Goal: Use online tool/utility: Utilize a website feature to perform a specific function

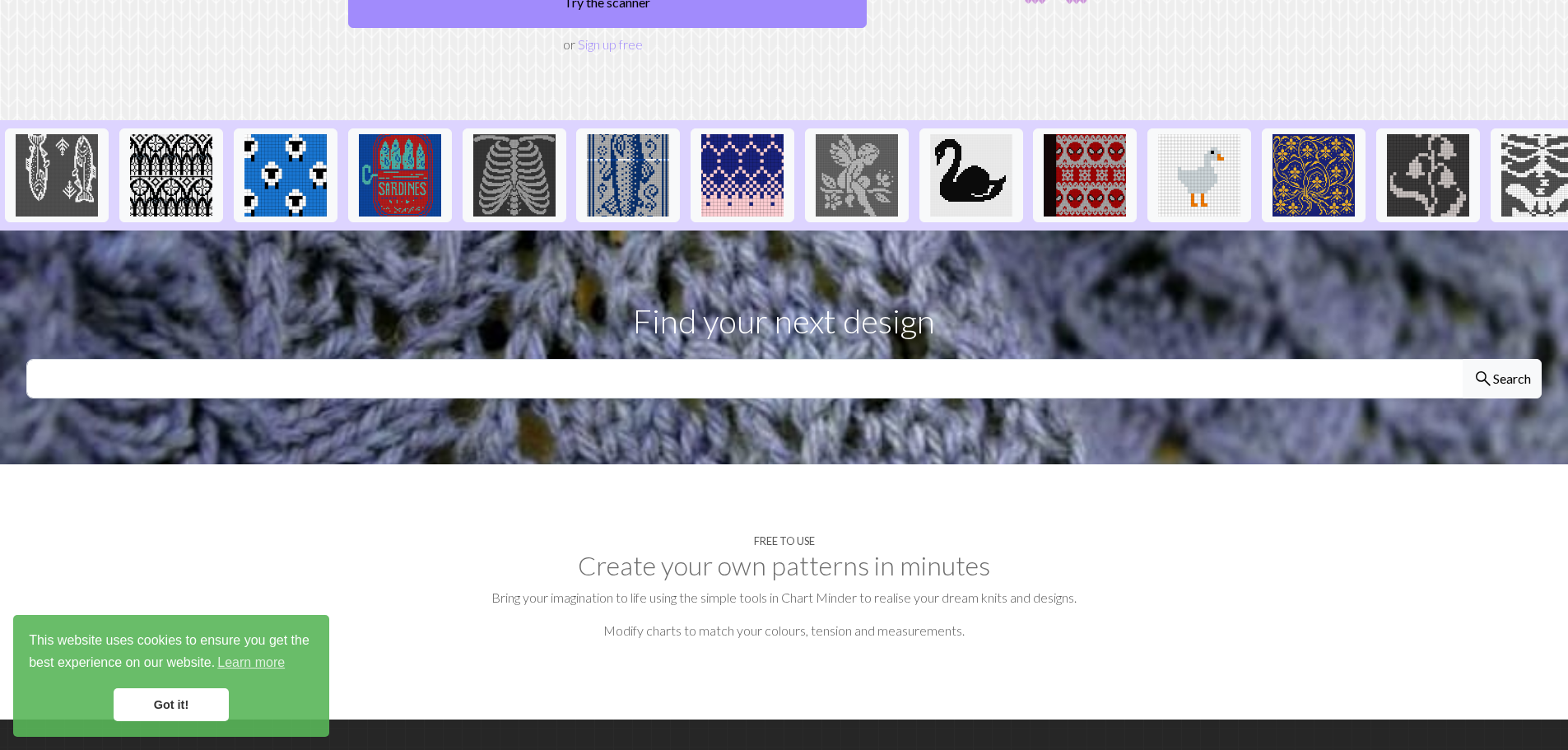
scroll to position [329, 0]
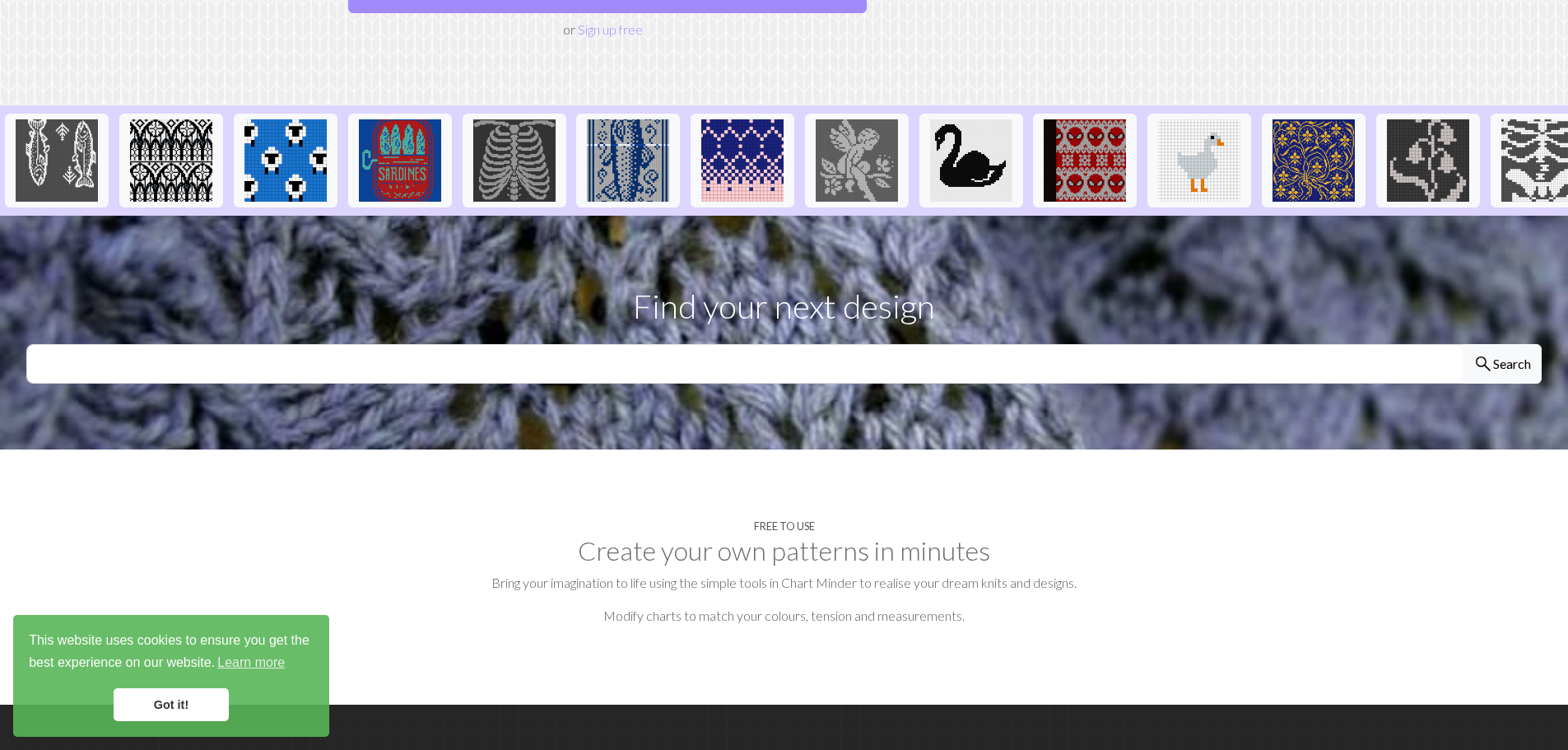
click at [169, 702] on link "Got it!" at bounding box center [171, 704] width 115 height 33
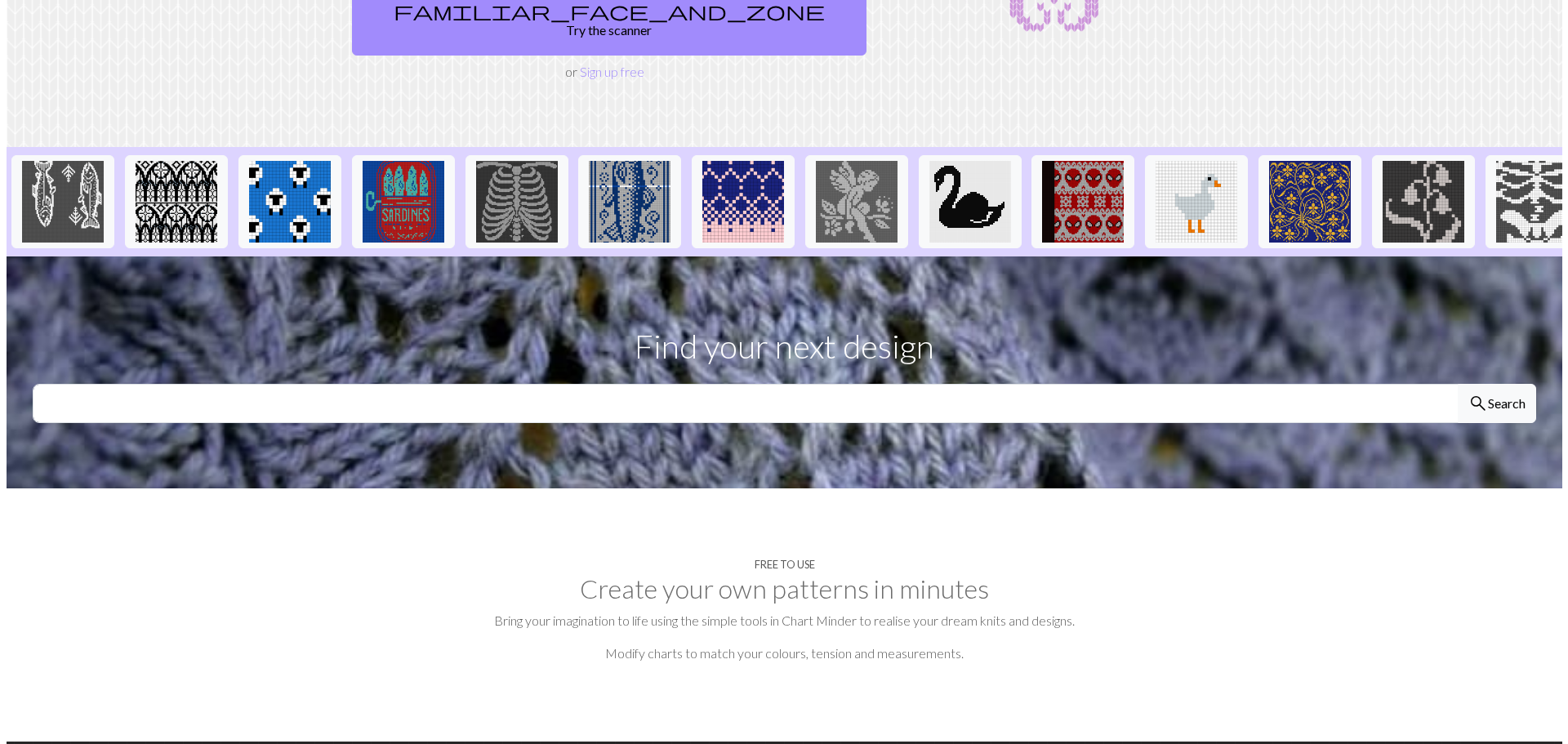
scroll to position [0, 0]
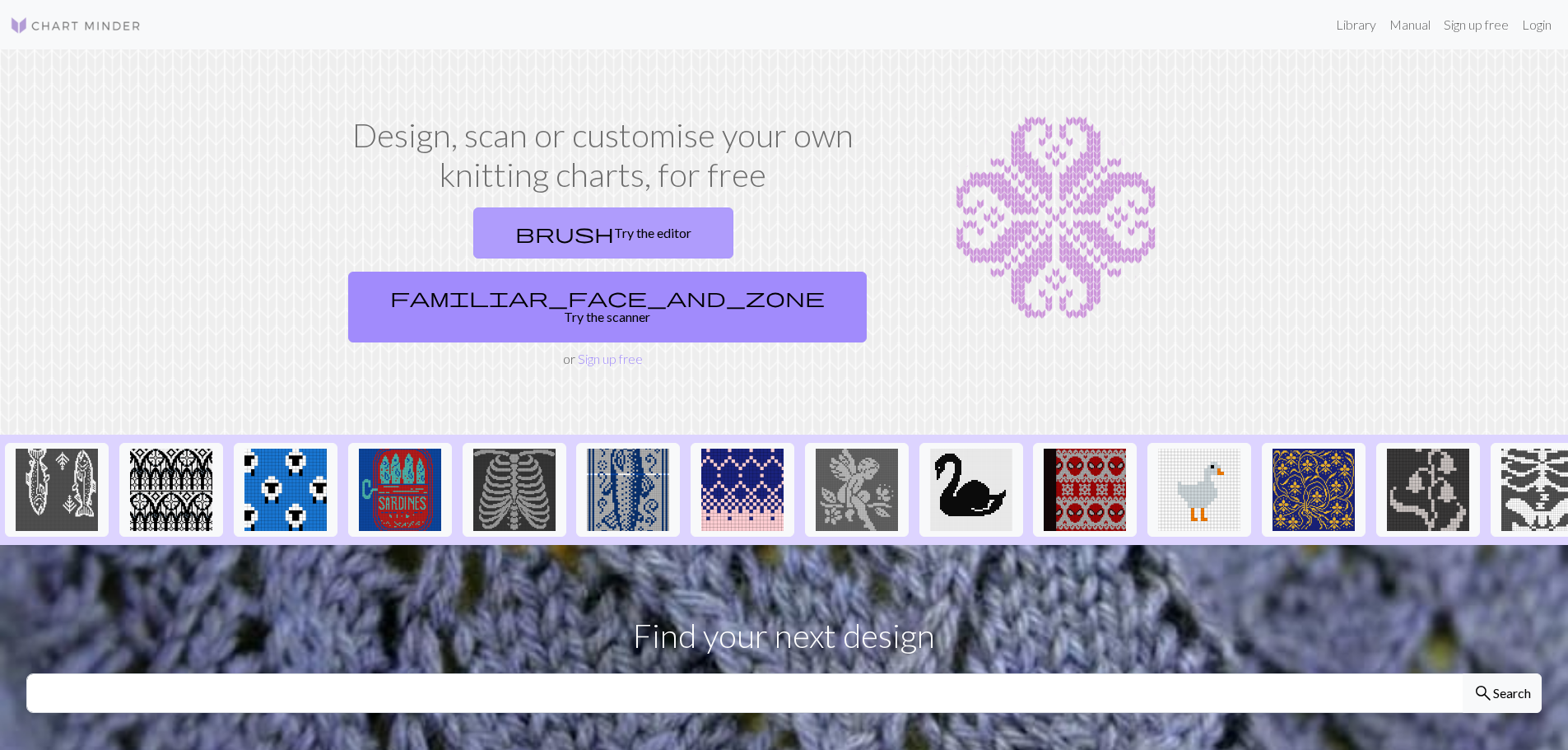
click at [491, 242] on link "brush Try the editor" at bounding box center [602, 232] width 260 height 51
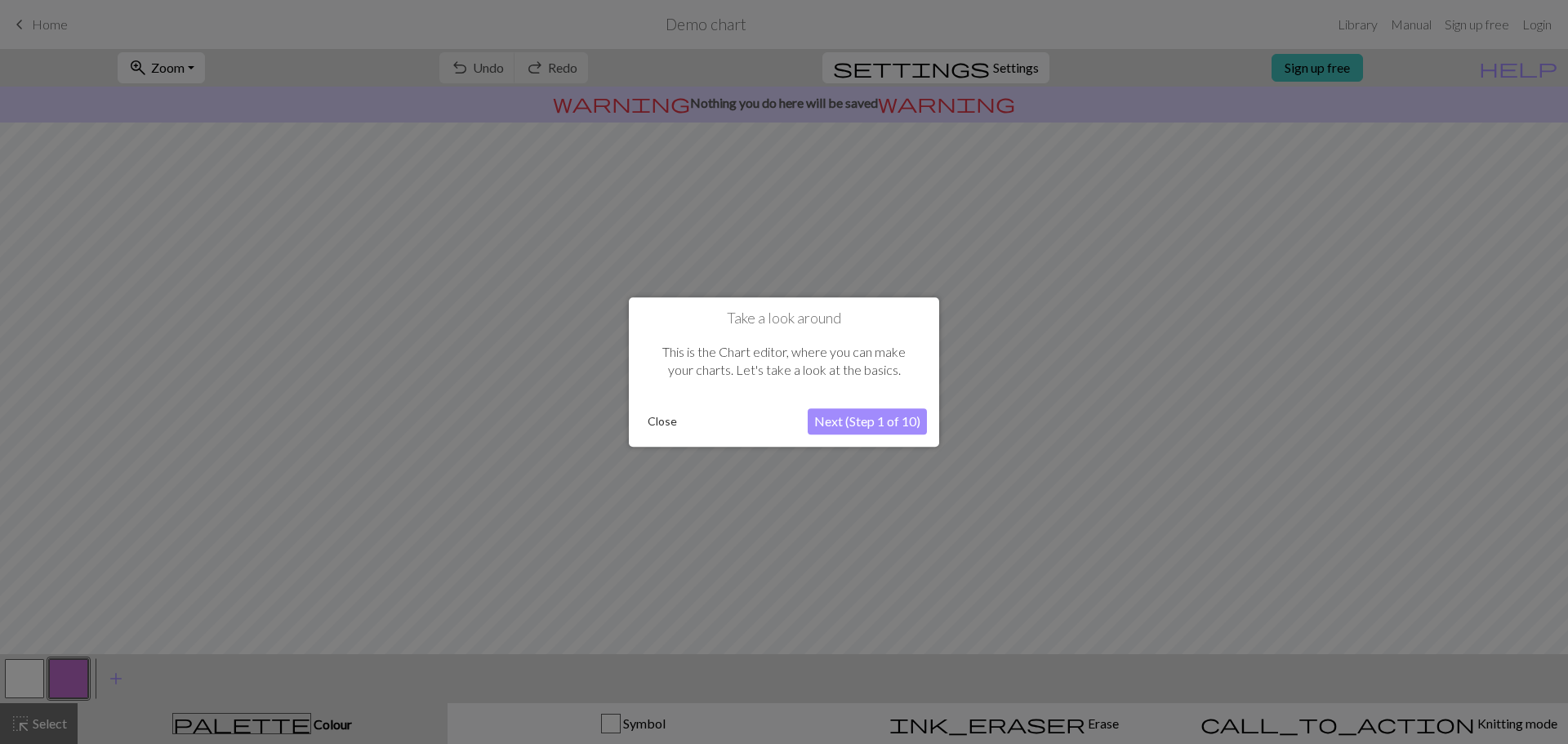
click at [834, 418] on button "Next (Step 1 of 10)" at bounding box center [867, 420] width 119 height 26
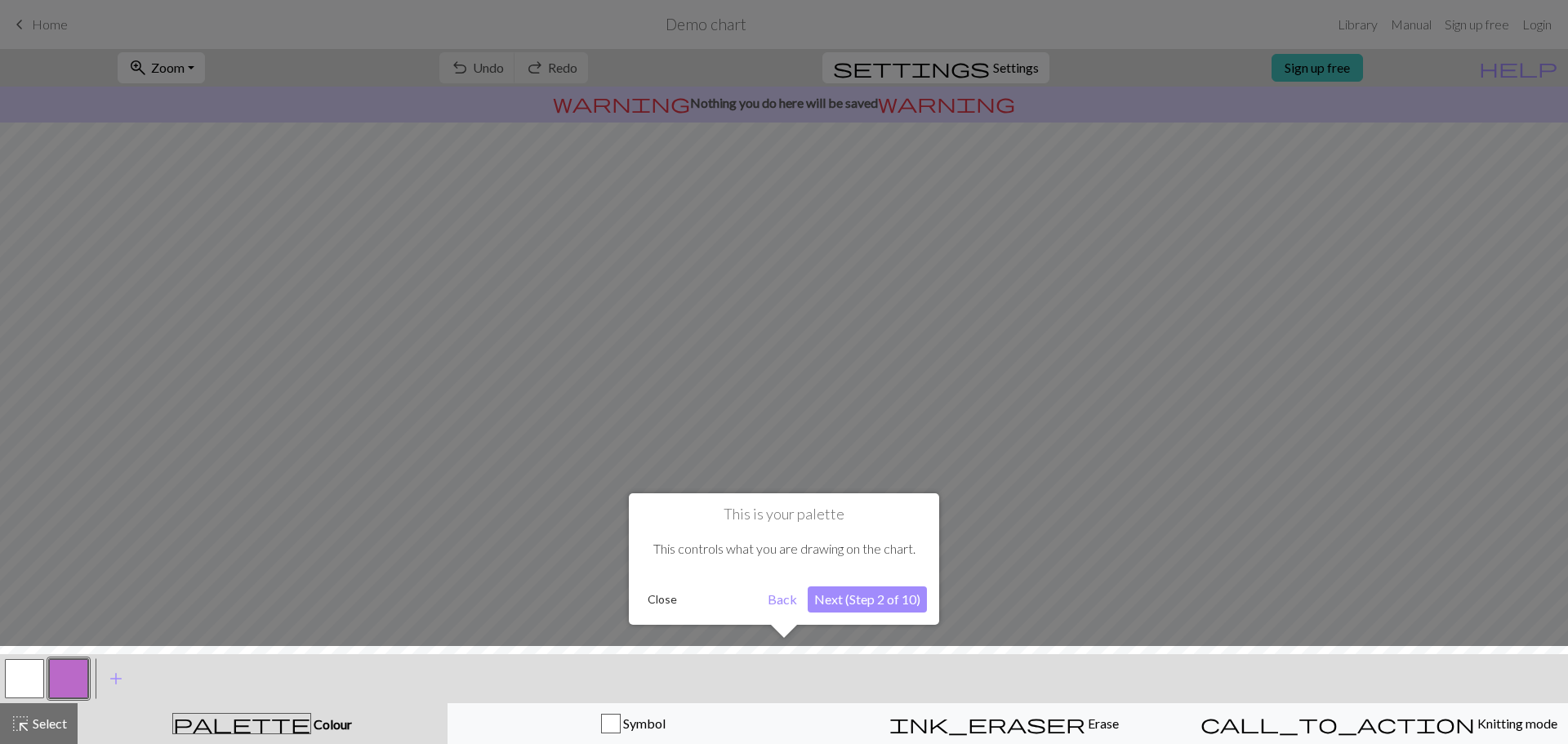
click at [860, 598] on button "Next (Step 2 of 10)" at bounding box center [867, 599] width 119 height 26
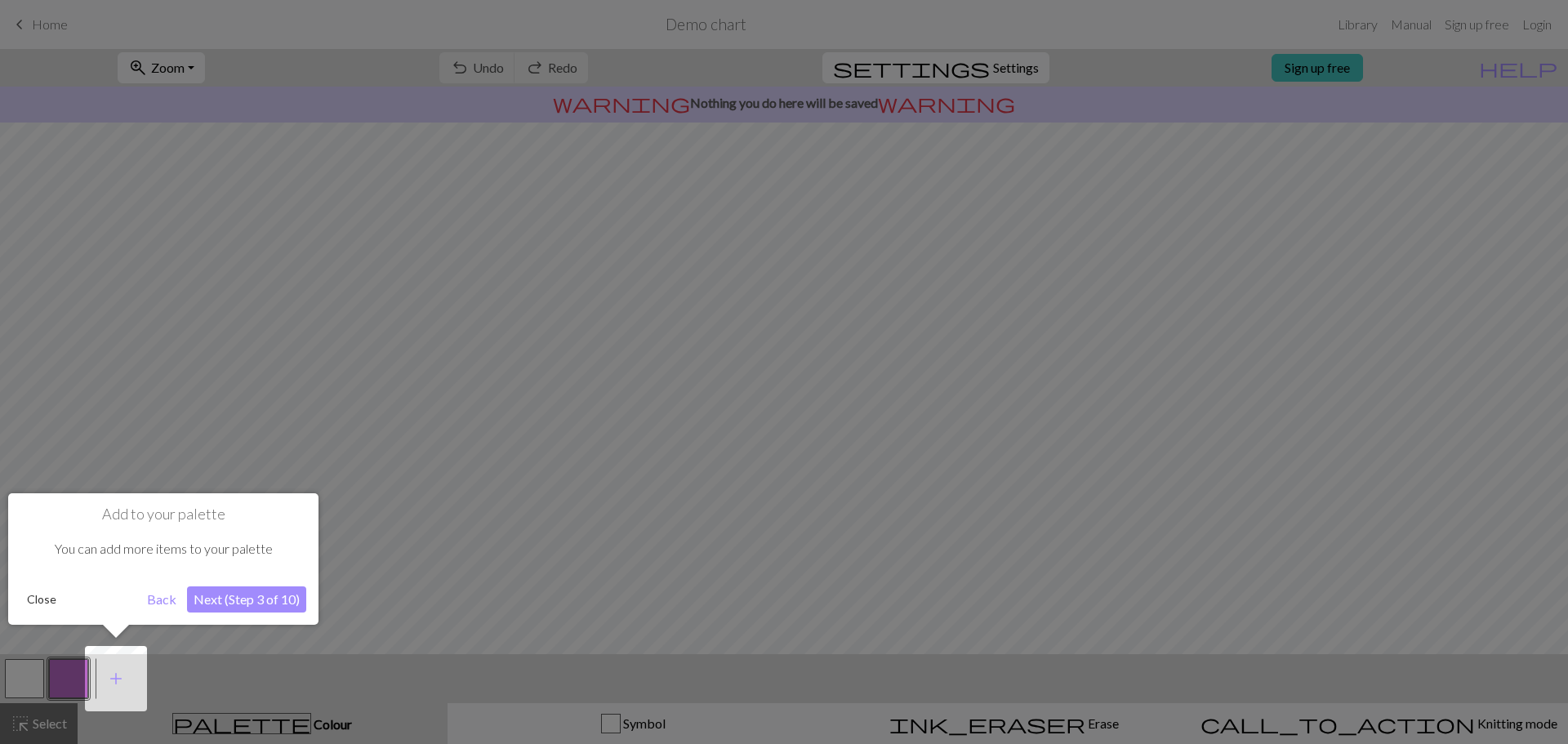
click at [222, 608] on button "Next (Step 3 of 10)" at bounding box center [246, 599] width 119 height 26
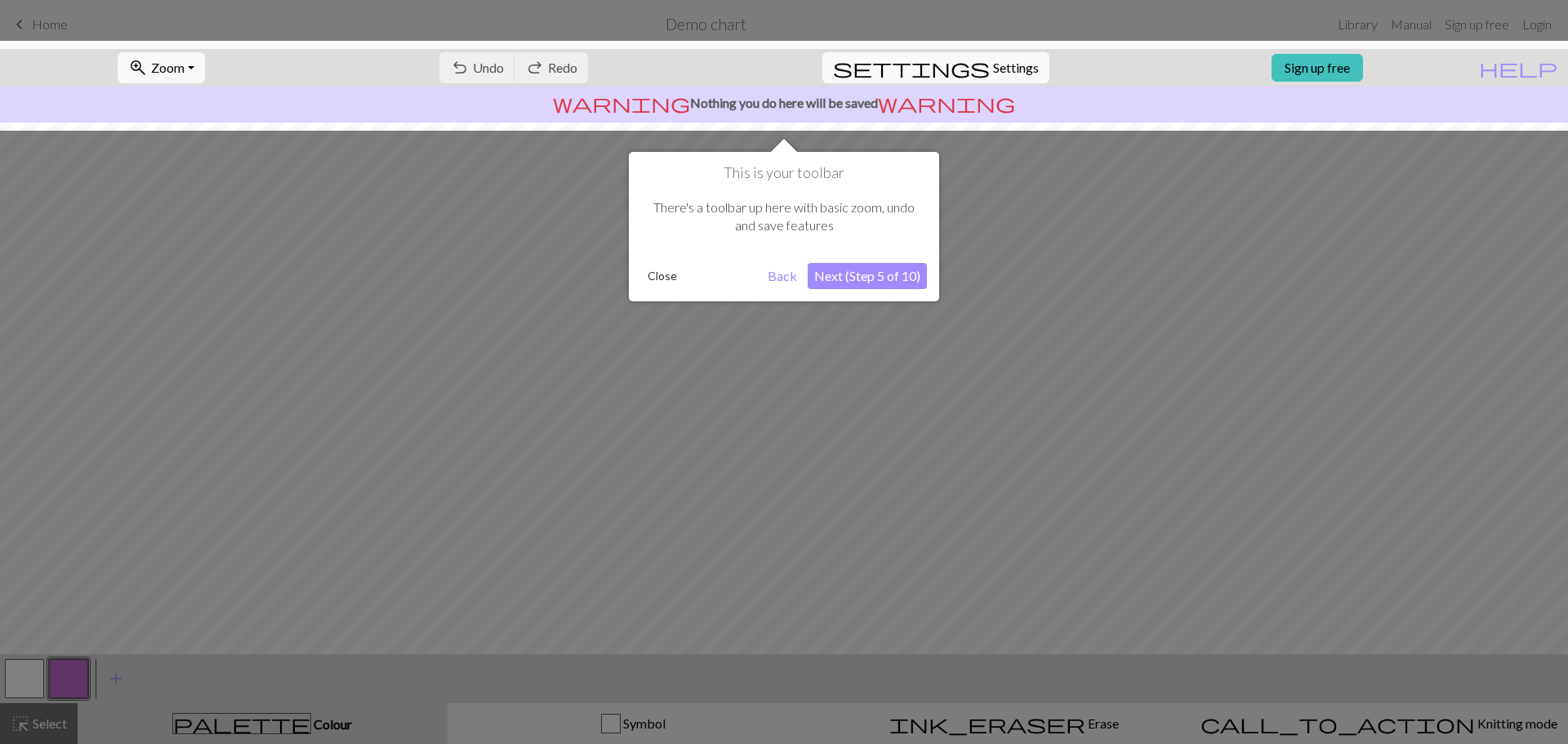
click at [873, 275] on button "Next (Step 5 of 10)" at bounding box center [867, 276] width 119 height 26
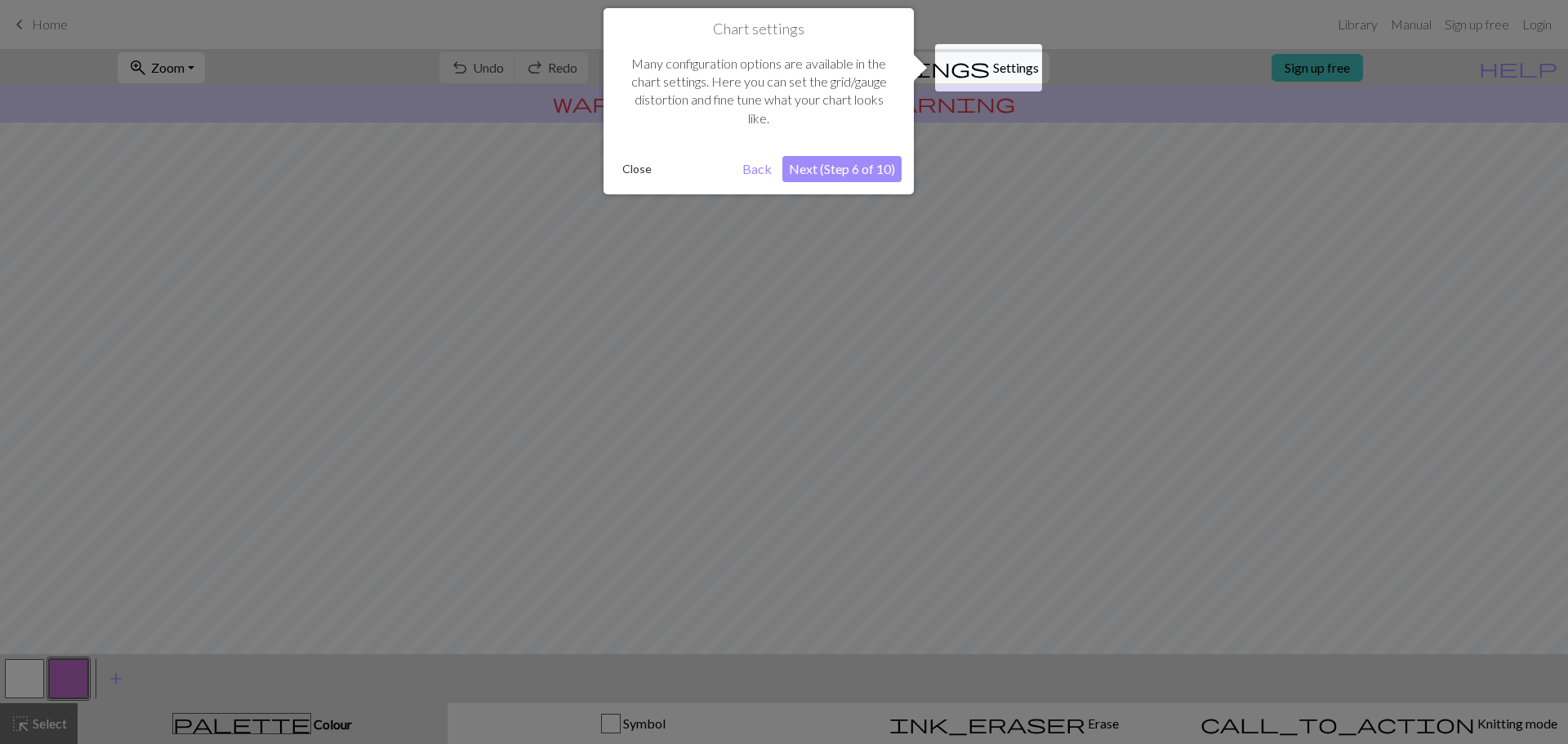
click at [805, 163] on button "Next (Step 6 of 10)" at bounding box center [841, 169] width 119 height 26
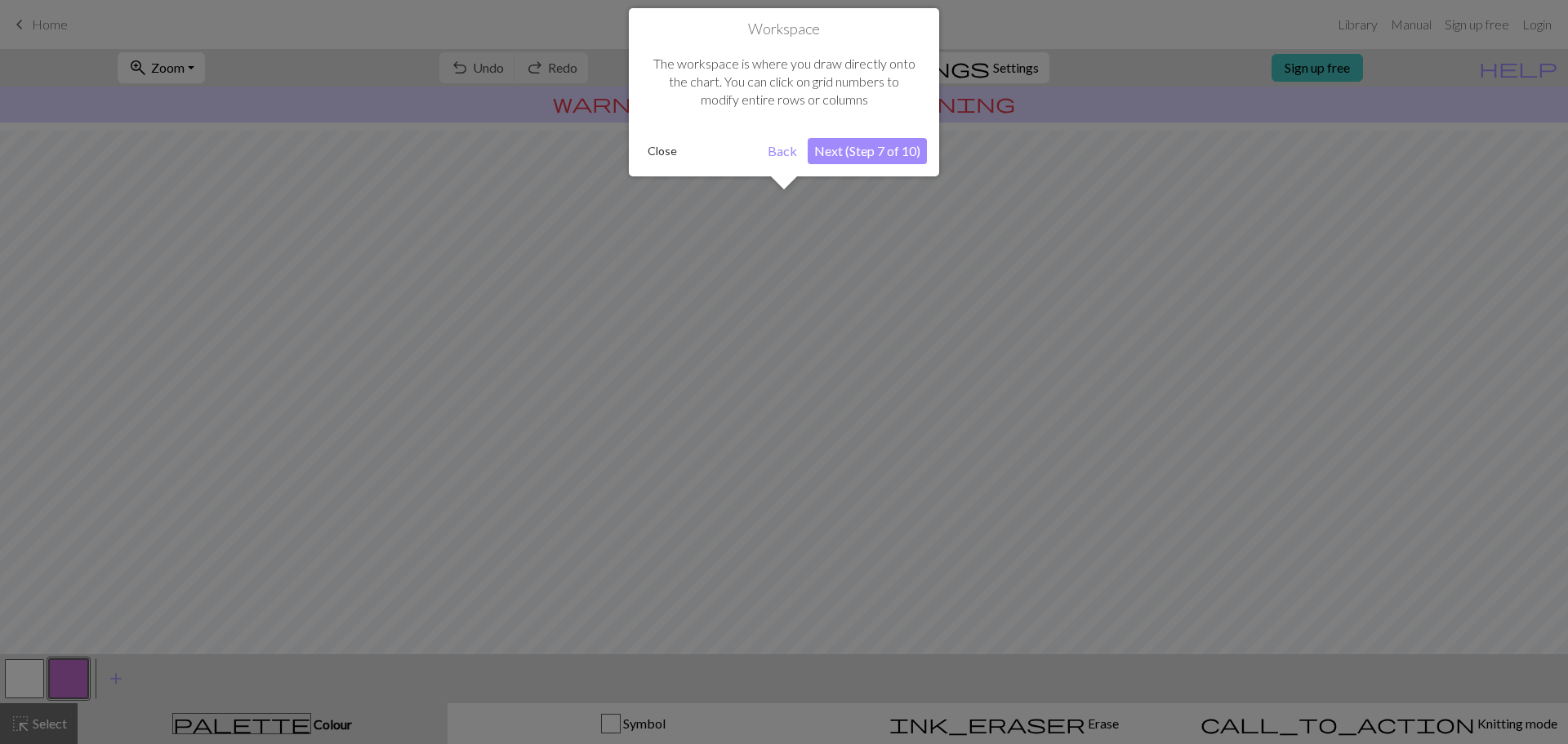
scroll to position [77, 0]
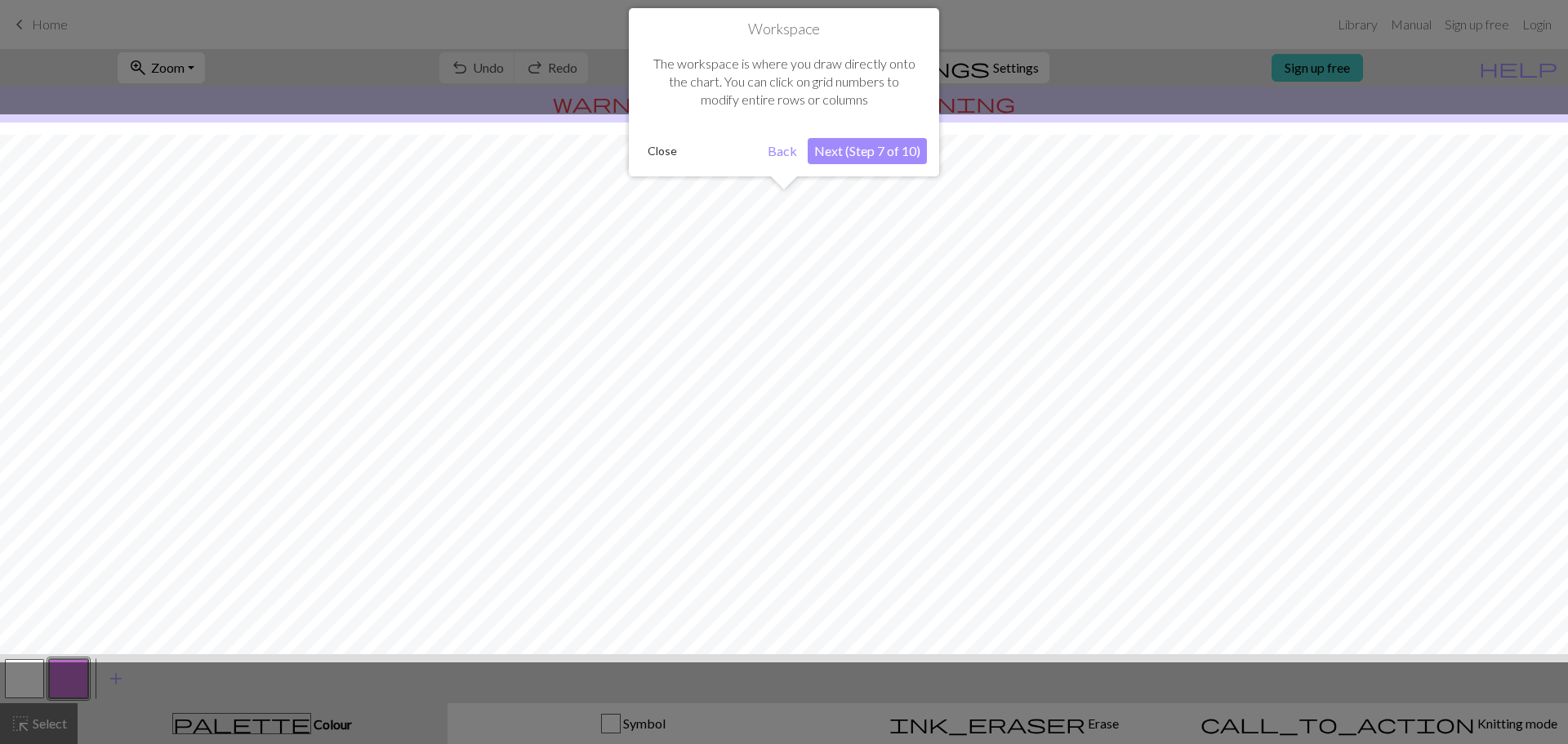
click at [869, 147] on button "Next (Step 7 of 10)" at bounding box center [867, 150] width 119 height 26
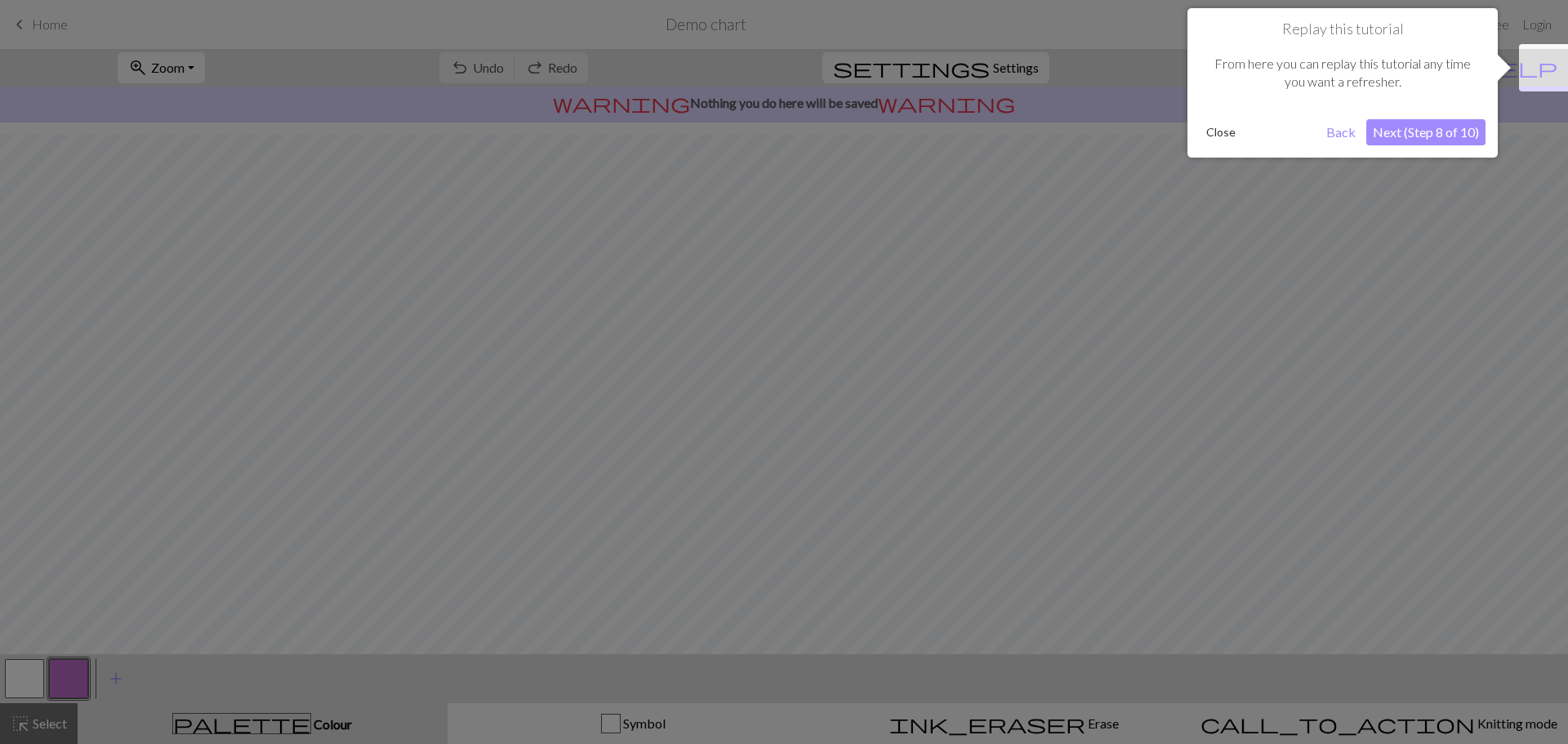
click at [1402, 132] on button "Next (Step 8 of 10)" at bounding box center [1425, 132] width 119 height 26
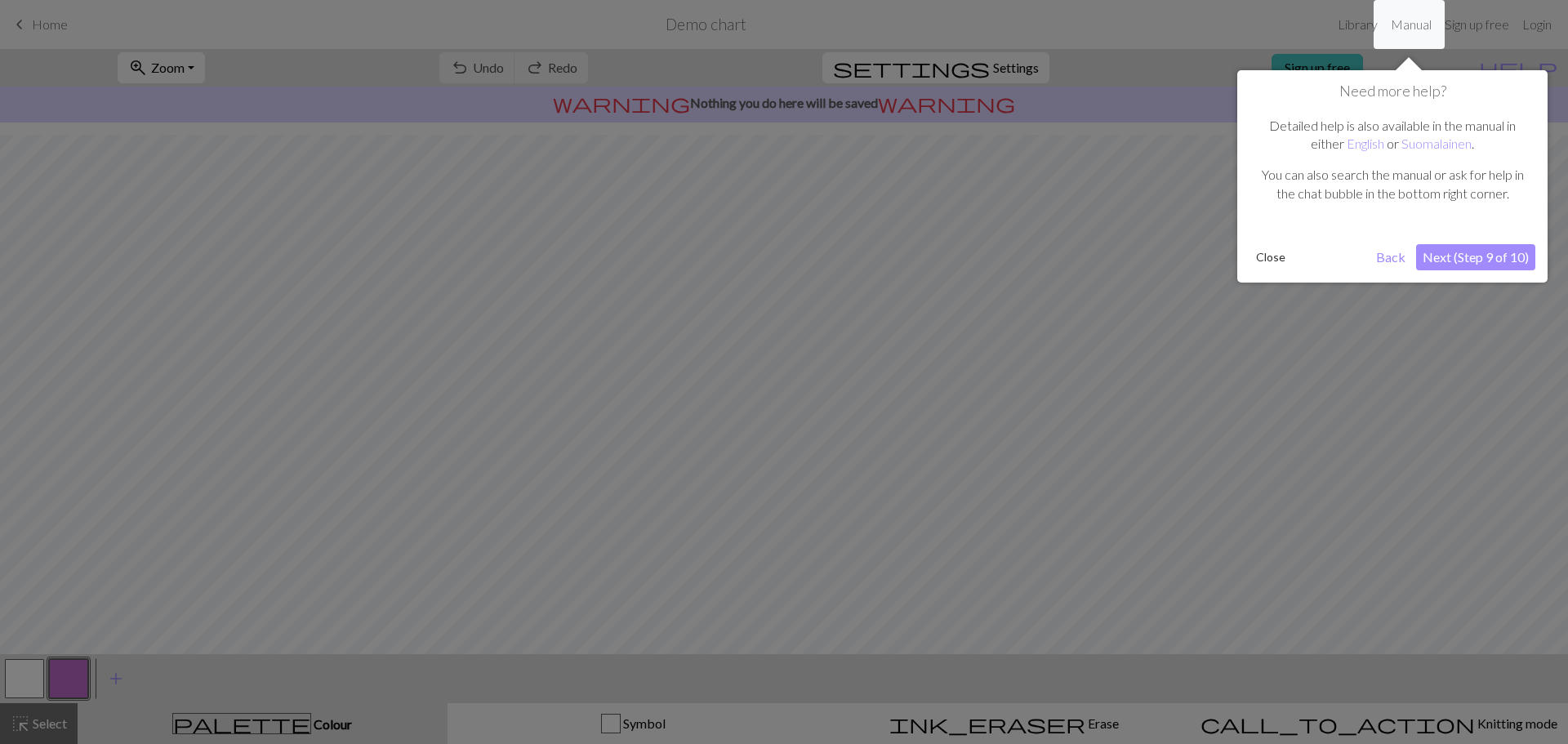
click at [1441, 261] on button "Next (Step 9 of 10)" at bounding box center [1475, 257] width 119 height 26
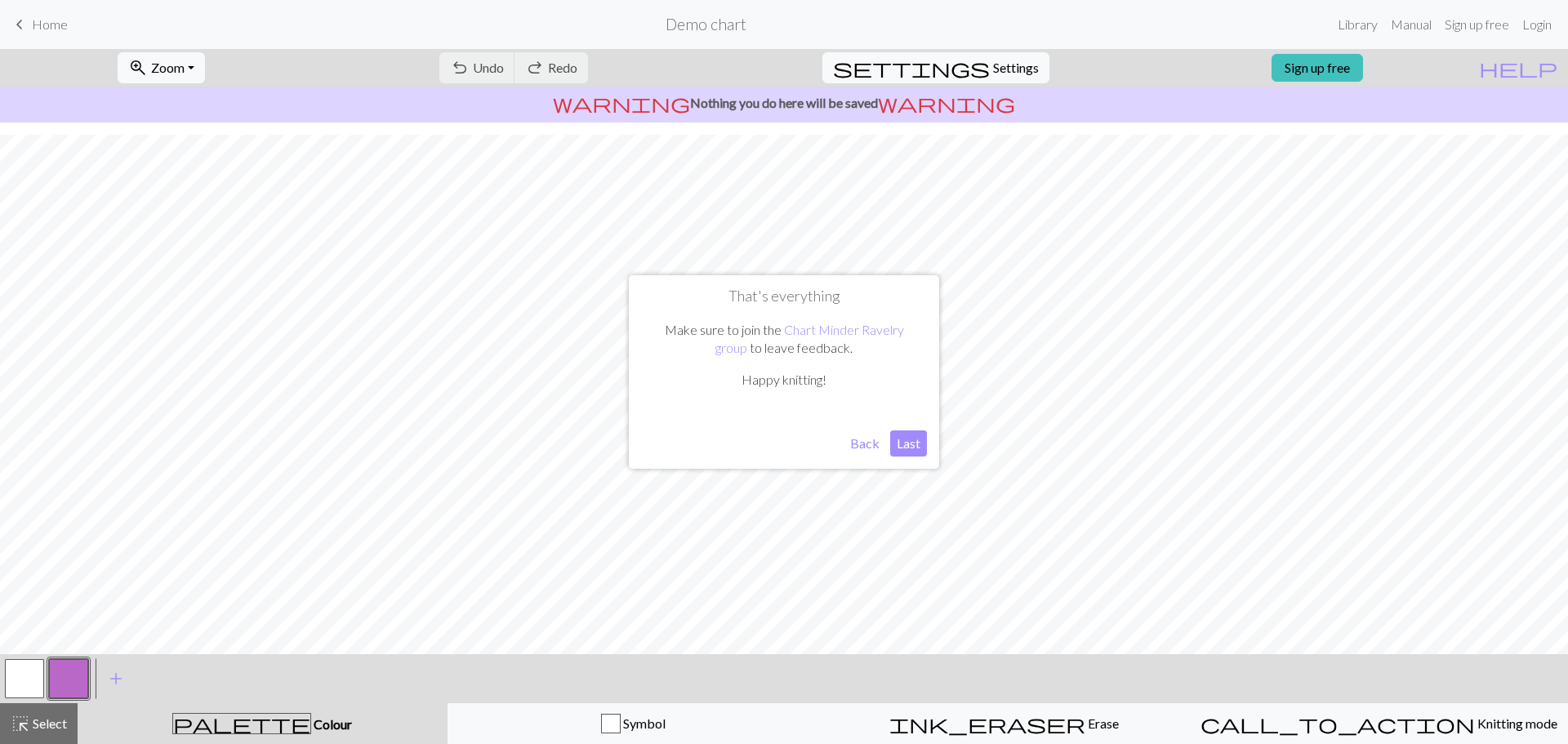
click at [901, 444] on button "Last" at bounding box center [908, 443] width 37 height 26
click at [993, 73] on span "Settings" at bounding box center [1016, 68] width 46 height 20
select select "aran"
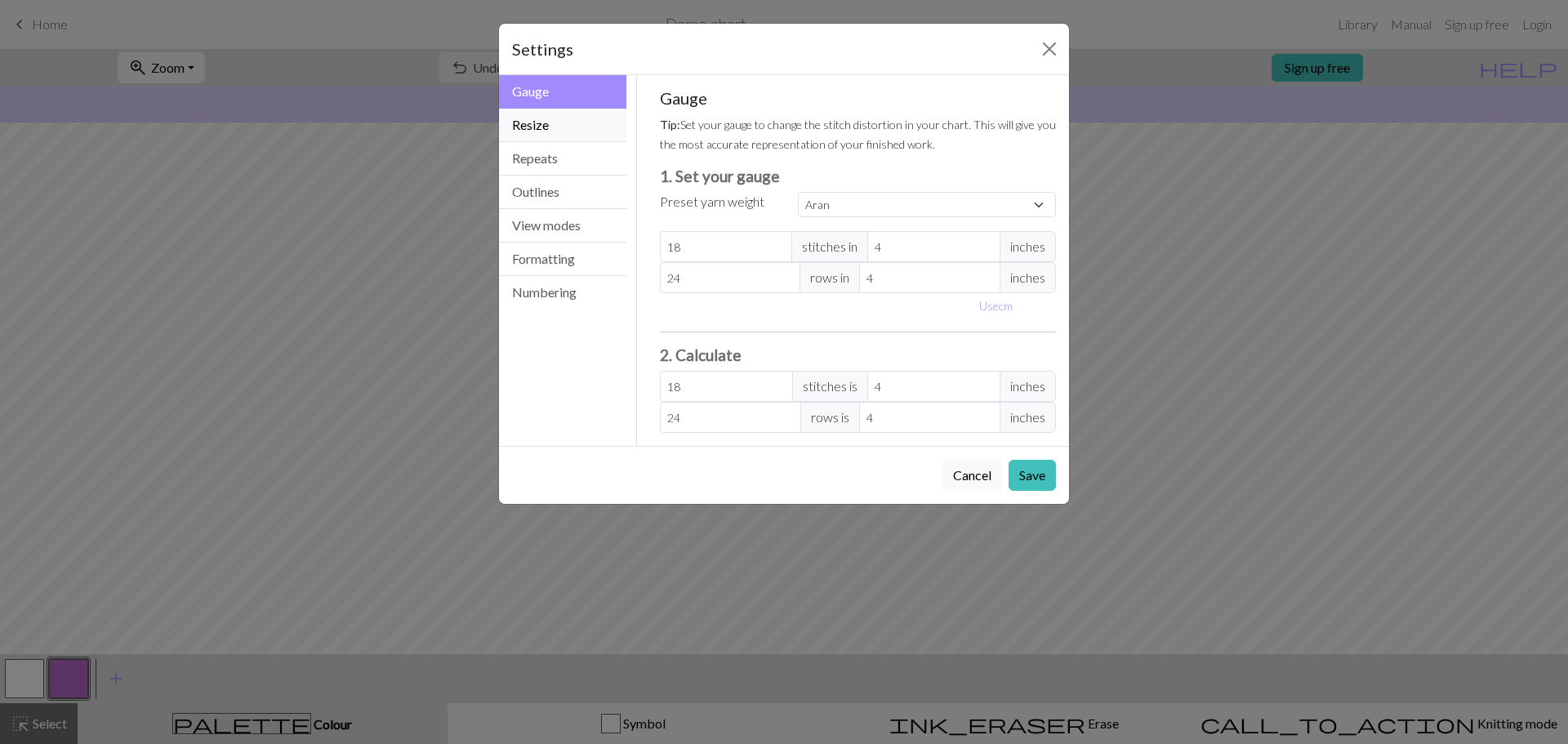
click at [550, 132] on button "Resize" at bounding box center [562, 126] width 128 height 34
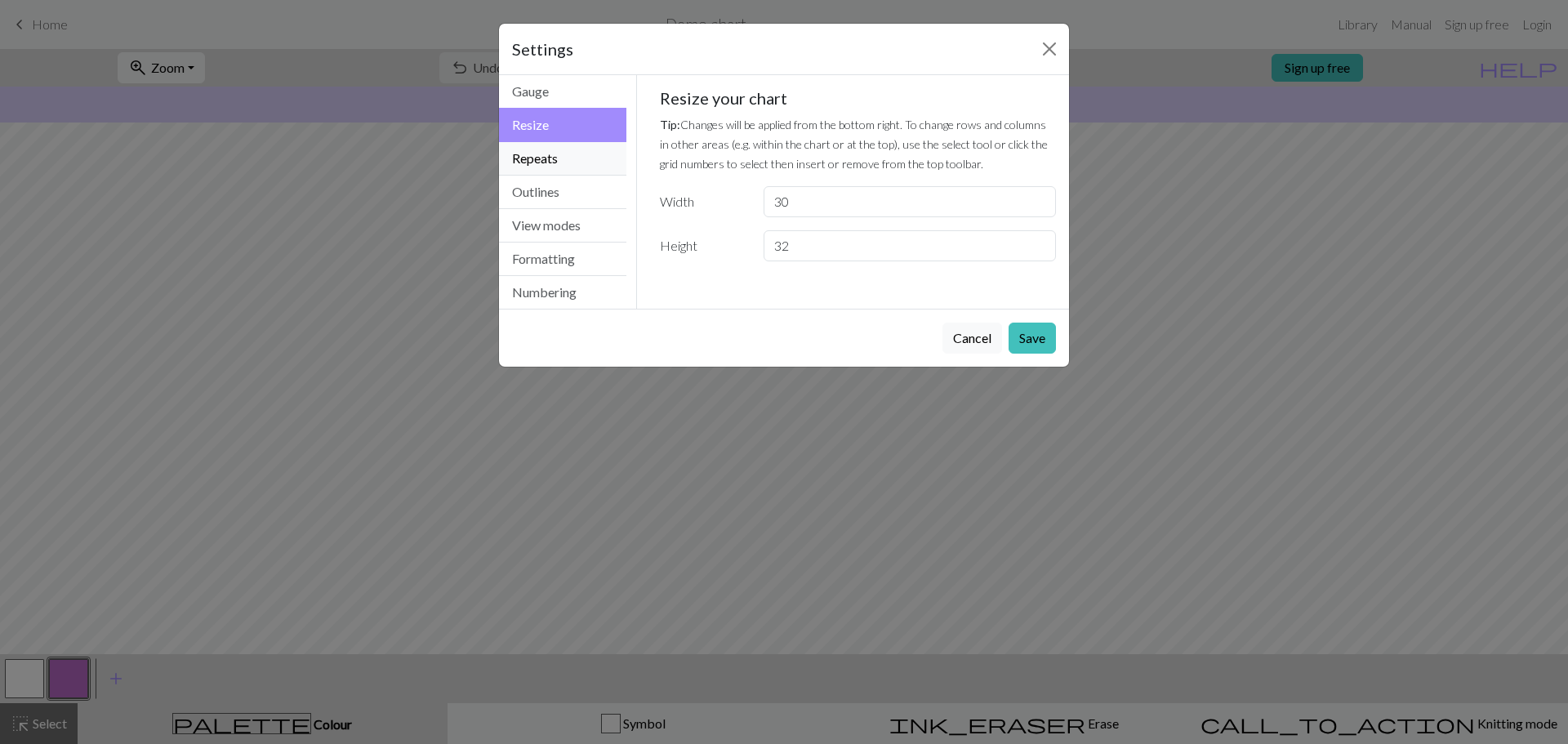
click at [542, 160] on button "Repeats" at bounding box center [562, 159] width 128 height 34
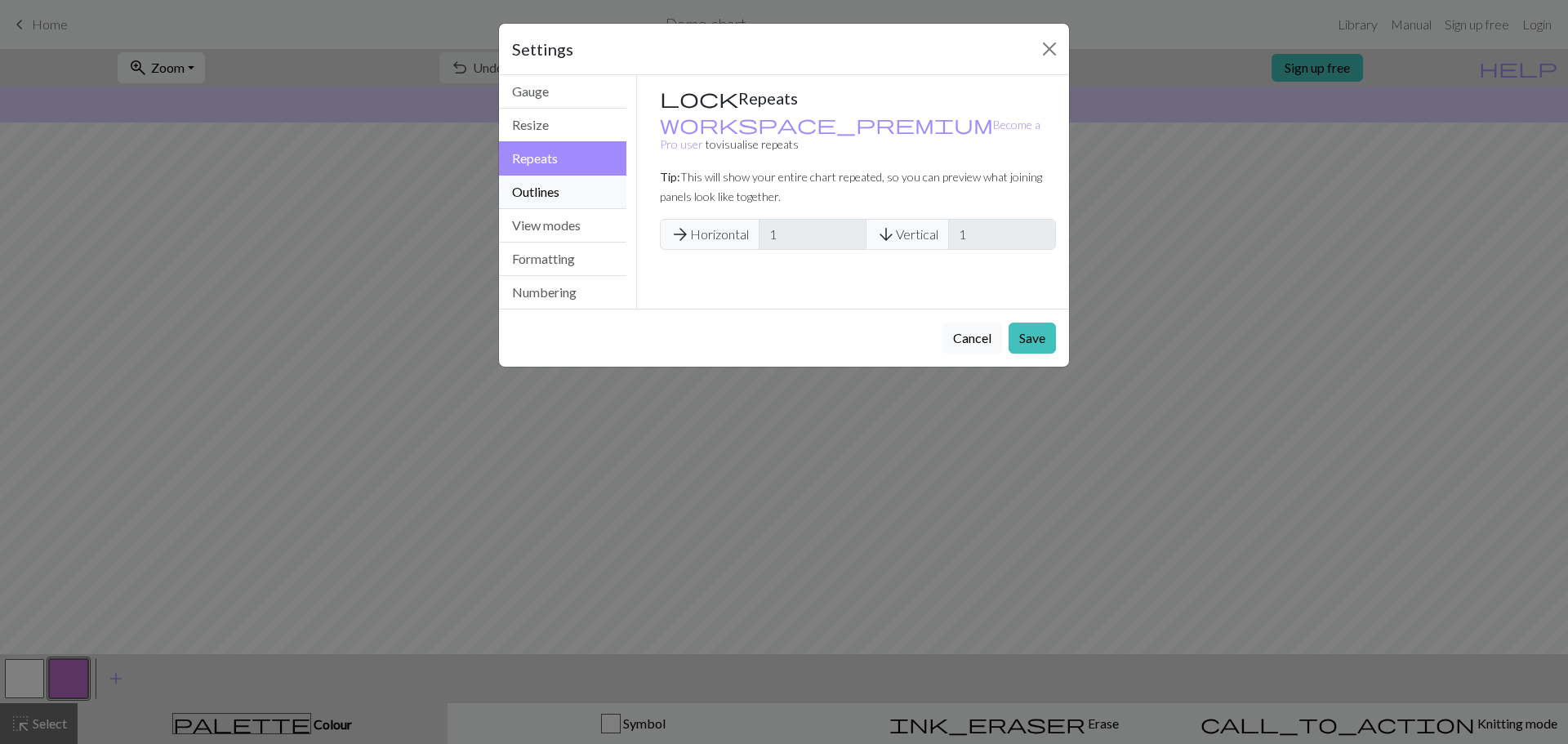
click at [544, 189] on button "Outlines" at bounding box center [562, 192] width 128 height 34
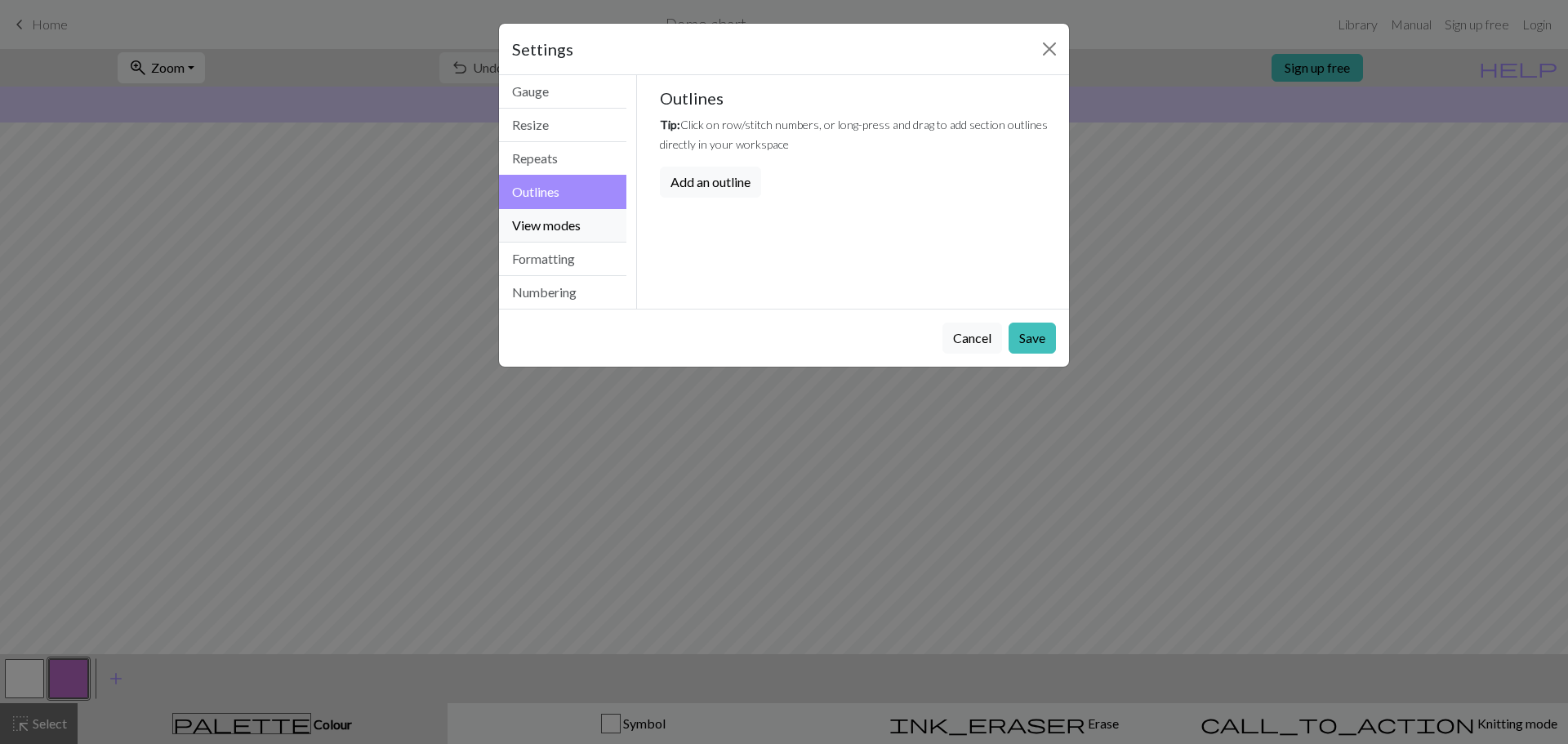
click at [571, 229] on button "View modes" at bounding box center [562, 226] width 128 height 34
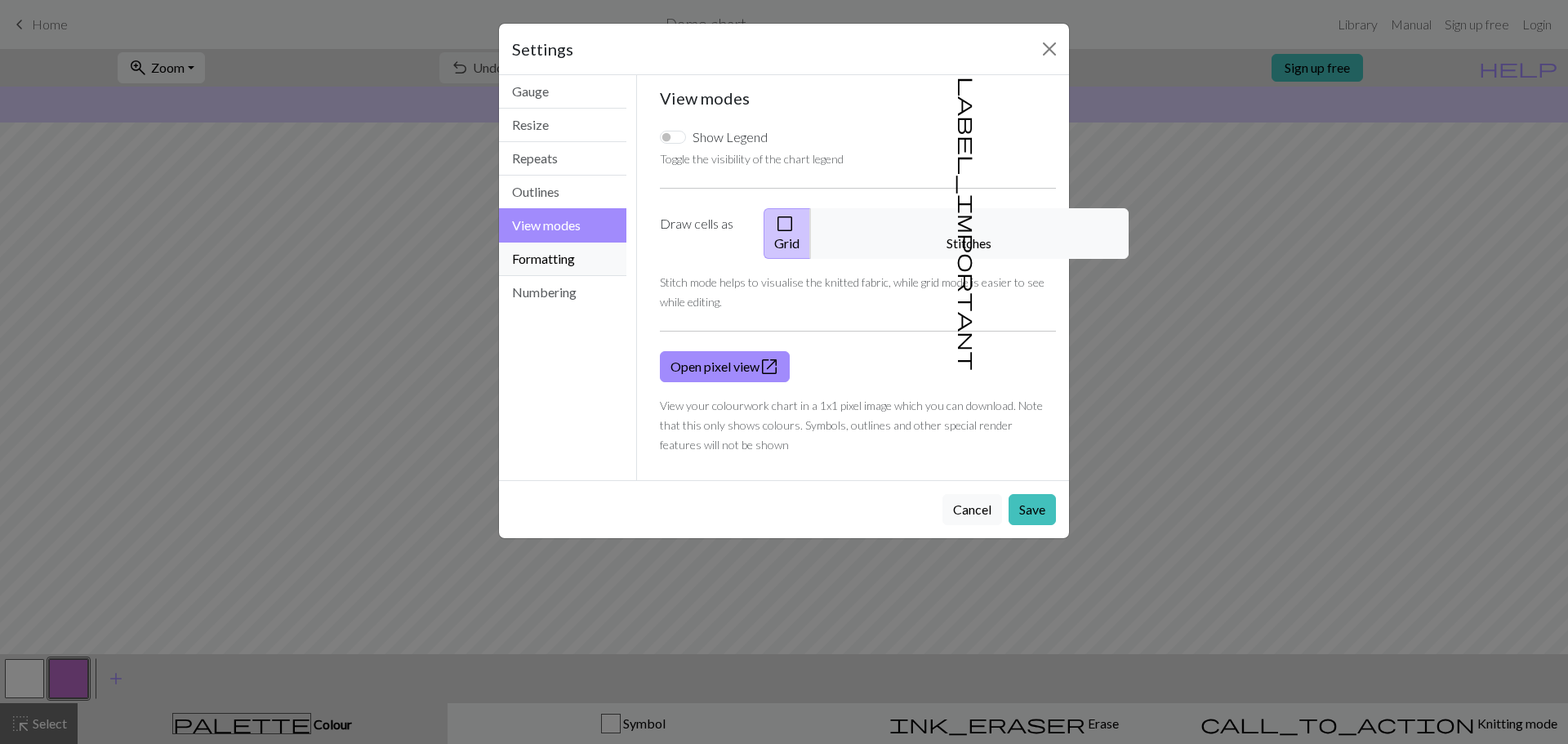
click at [563, 260] on button "Formatting" at bounding box center [562, 259] width 128 height 34
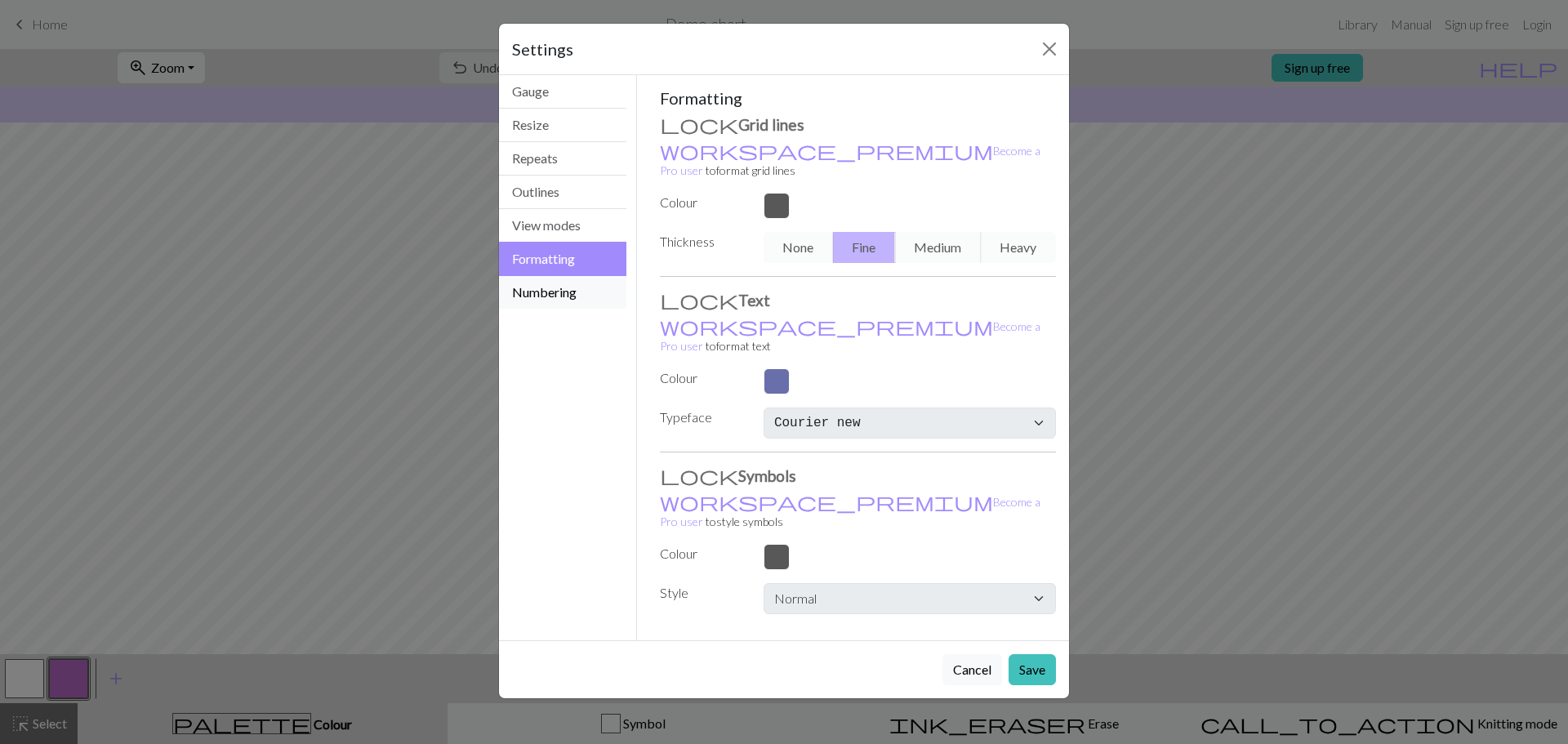
click at [556, 298] on button "Numbering" at bounding box center [562, 292] width 128 height 33
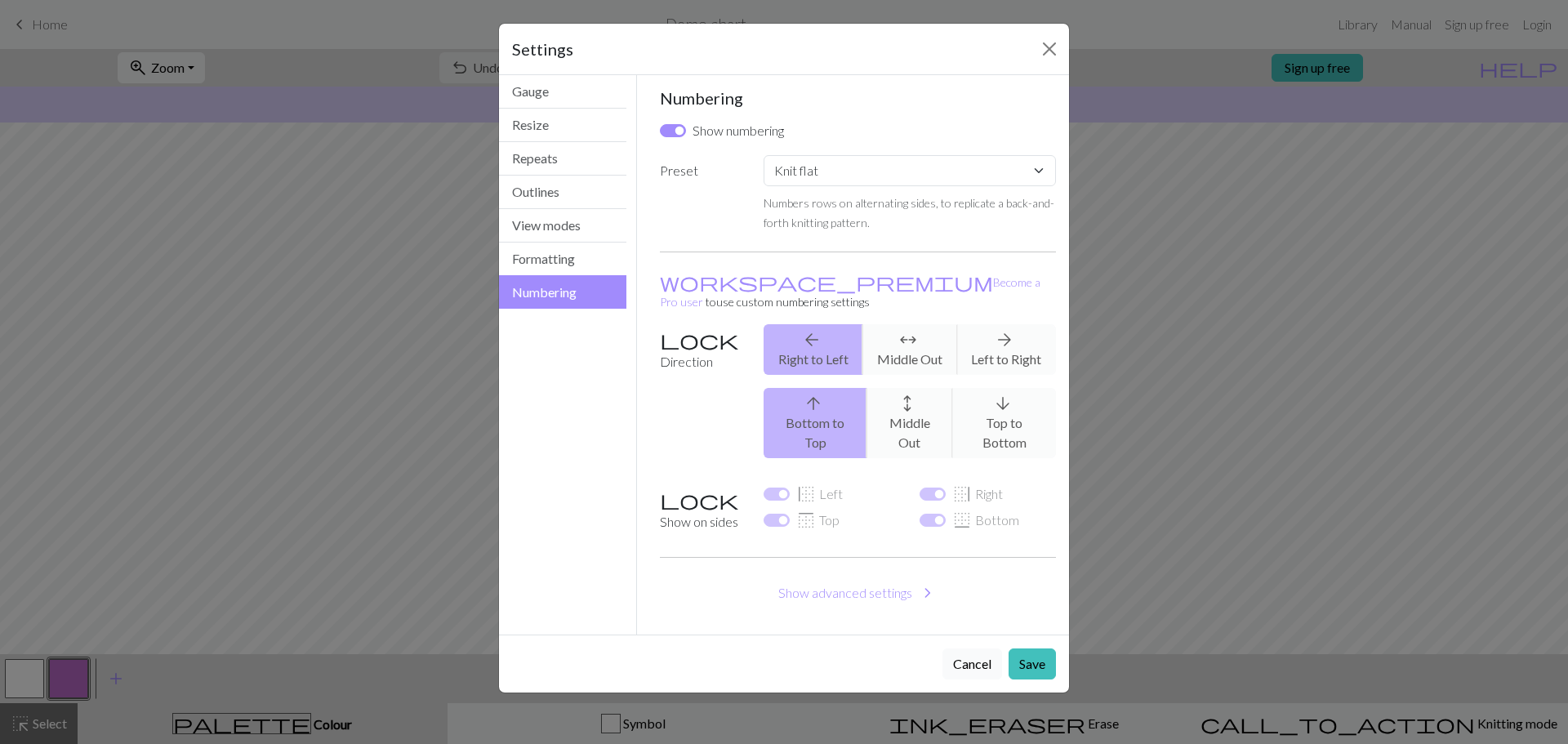
click at [976, 648] on button "Cancel" at bounding box center [972, 663] width 59 height 31
